Goal: Task Accomplishment & Management: Complete application form

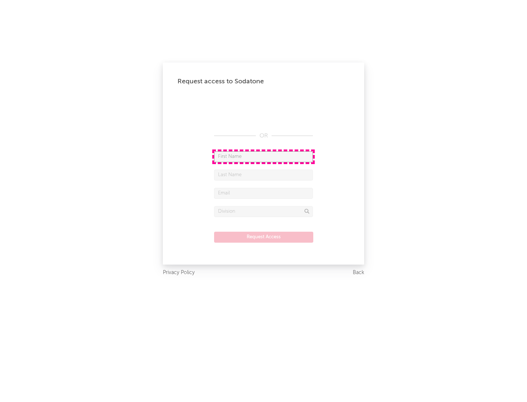
click at [263, 157] on input "text" at bounding box center [263, 156] width 99 height 11
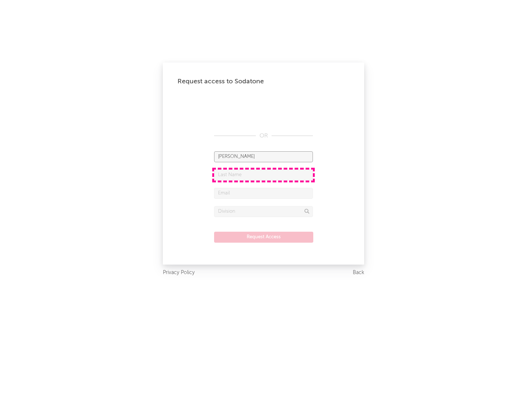
type input "[PERSON_NAME]"
click at [263, 175] on input "text" at bounding box center [263, 175] width 99 height 11
type input "[PERSON_NAME]"
click at [263, 193] on input "text" at bounding box center [263, 193] width 99 height 11
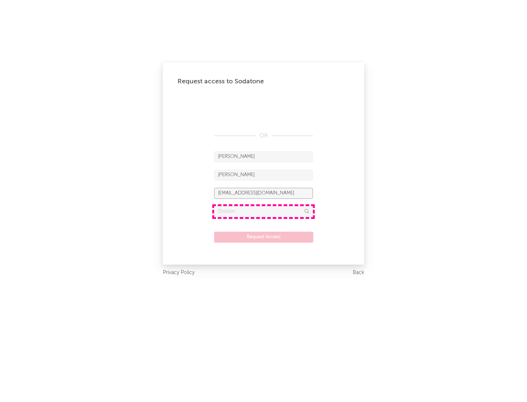
type input "[EMAIL_ADDRESS][DOMAIN_NAME]"
click at [263, 211] on input "text" at bounding box center [263, 211] width 99 height 11
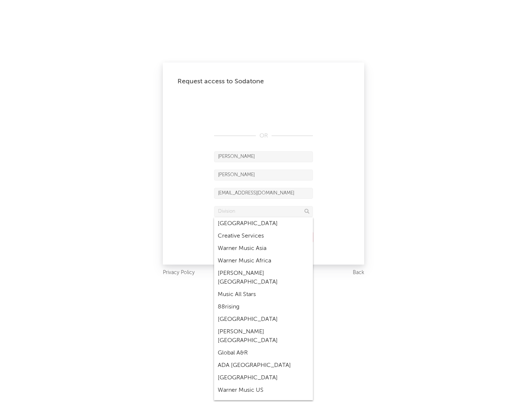
click at [263, 289] on div "Music All Stars" at bounding box center [263, 295] width 99 height 12
type input "Music All Stars"
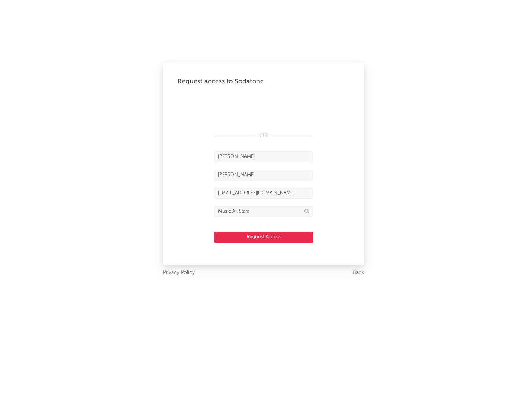
click at [263, 237] on button "Request Access" at bounding box center [263, 237] width 99 height 11
